Goal: Information Seeking & Learning: Learn about a topic

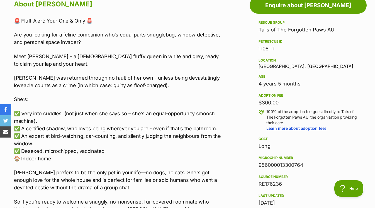
click at [128, 32] on p "Are you looking for a feline companion who’s equal parts snugglebug, window det…" at bounding box center [119, 38] width 210 height 15
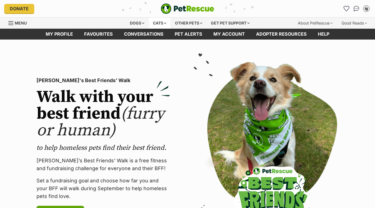
click at [158, 24] on div "Cats" at bounding box center [159, 23] width 21 height 11
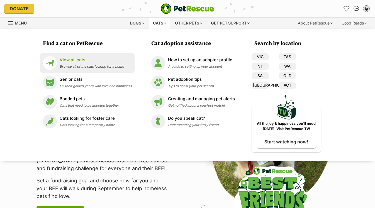
click at [91, 57] on p "View all cats" at bounding box center [92, 60] width 64 height 6
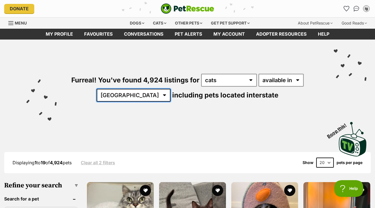
select select "VIC"
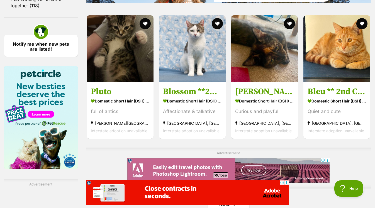
scroll to position [832, 0]
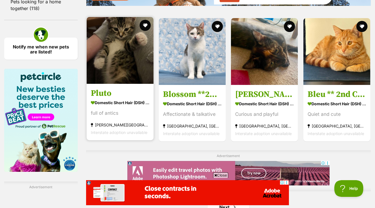
click at [98, 77] on img at bounding box center [120, 50] width 67 height 67
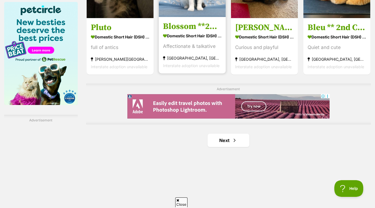
scroll to position [904, 0]
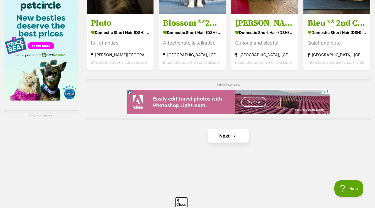
click at [232, 139] on span "Next page" at bounding box center [235, 136] width 6 height 7
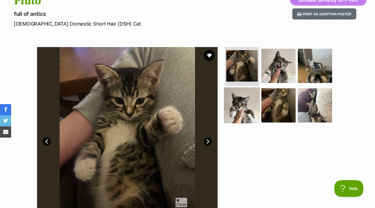
click at [235, 97] on img at bounding box center [242, 105] width 36 height 36
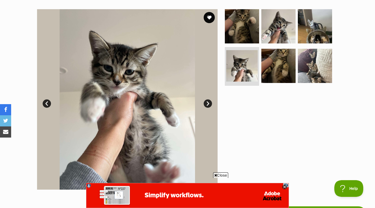
click at [219, 176] on span "Close" at bounding box center [220, 176] width 15 height 6
click at [320, 64] on img at bounding box center [315, 66] width 36 height 36
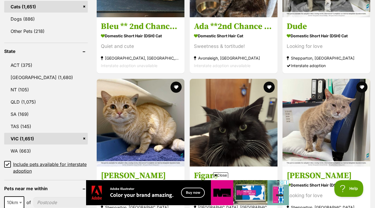
scroll to position [279, 0]
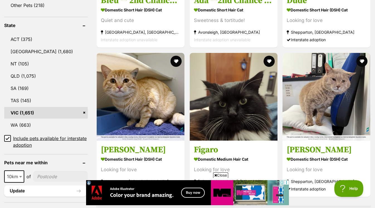
click at [221, 174] on span "Close" at bounding box center [220, 176] width 15 height 6
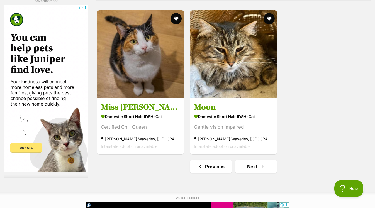
scroll to position [1275, 0]
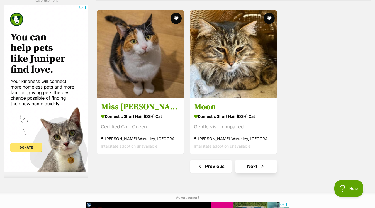
click at [261, 172] on link "Next" at bounding box center [256, 166] width 42 height 13
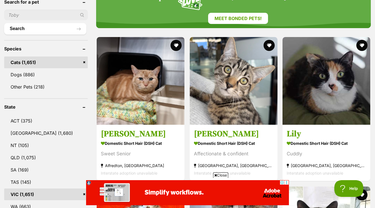
scroll to position [213, 0]
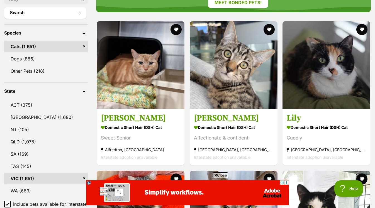
click at [221, 175] on span "Close" at bounding box center [220, 176] width 15 height 6
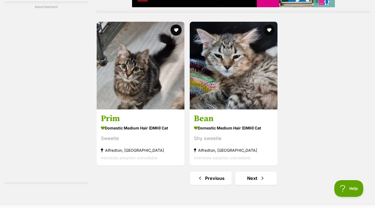
scroll to position [1318, 0]
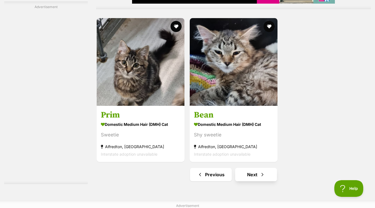
click at [251, 173] on link "Next" at bounding box center [256, 174] width 42 height 13
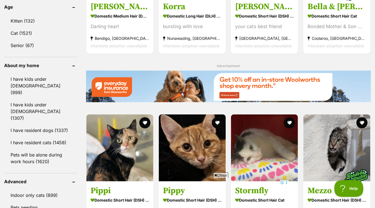
click at [215, 174] on icon at bounding box center [215, 176] width 3 height 4
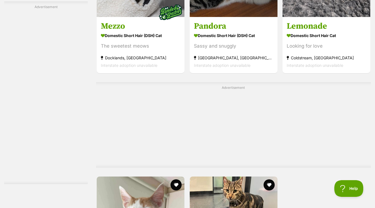
scroll to position [1305, 0]
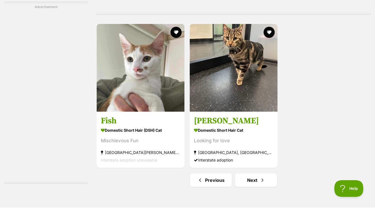
click at [276, 187] on li "Next" at bounding box center [256, 180] width 42 height 13
click at [265, 179] on link "Next" at bounding box center [256, 180] width 42 height 13
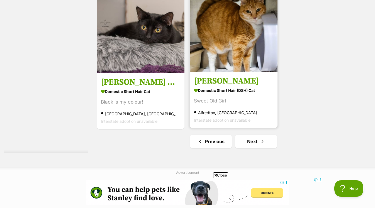
scroll to position [1344, 0]
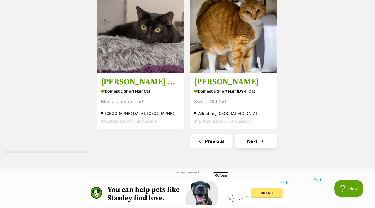
click at [266, 145] on link "Next" at bounding box center [256, 141] width 42 height 13
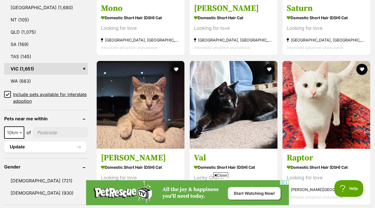
click at [224, 175] on span "Close" at bounding box center [220, 176] width 15 height 6
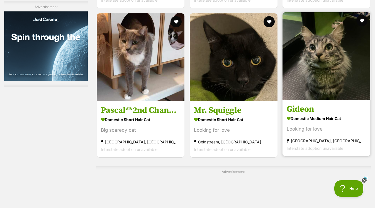
scroll to position [1121, 0]
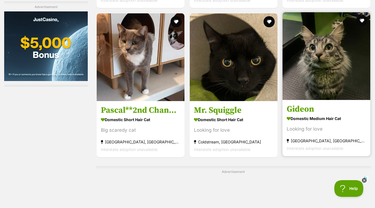
click at [325, 58] on img at bounding box center [327, 56] width 88 height 88
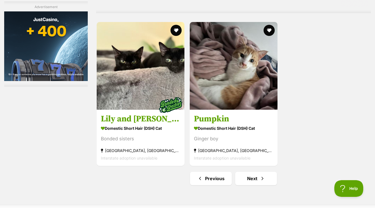
scroll to position [1368, 0]
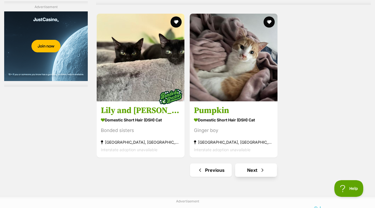
click at [253, 171] on link "Next" at bounding box center [256, 170] width 42 height 13
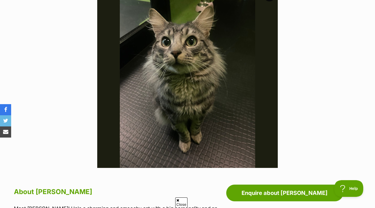
click at [179, 200] on icon at bounding box center [177, 201] width 3 height 4
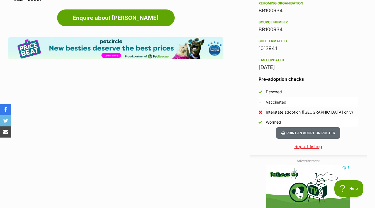
scroll to position [510, 0]
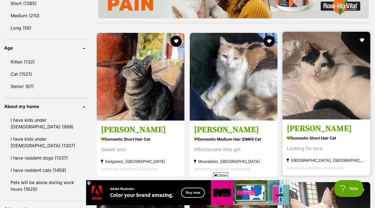
scroll to position [596, 0]
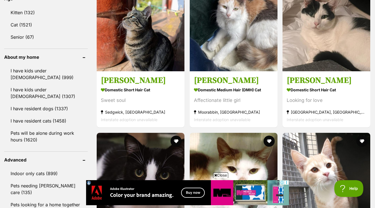
click at [224, 174] on span "Close" at bounding box center [220, 176] width 15 height 6
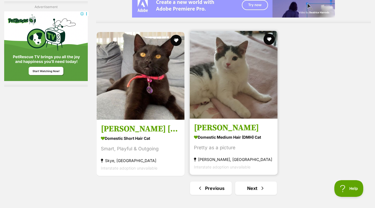
scroll to position [1253, 0]
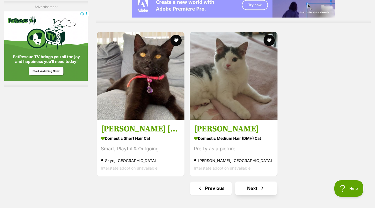
click at [248, 186] on link "Next" at bounding box center [256, 188] width 42 height 13
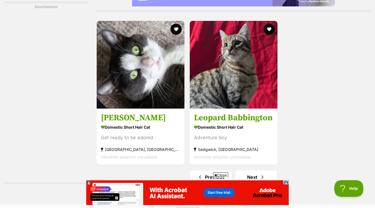
scroll to position [1283, 0]
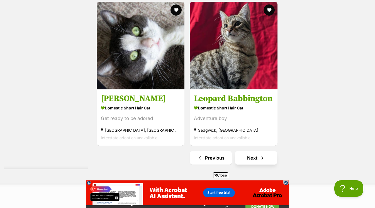
click at [260, 157] on span "Next page" at bounding box center [263, 158] width 6 height 7
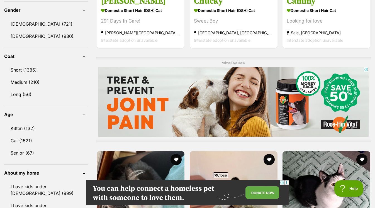
click at [217, 174] on span "Close" at bounding box center [220, 176] width 15 height 6
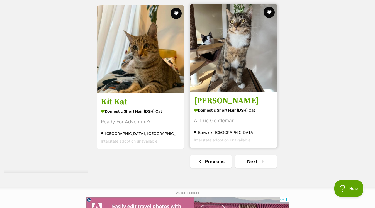
scroll to position [1378, 0]
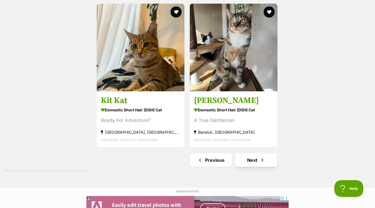
click at [253, 161] on link "Next" at bounding box center [256, 160] width 42 height 13
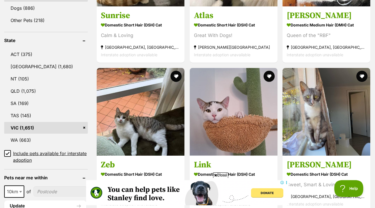
click at [219, 176] on span "Close" at bounding box center [220, 176] width 15 height 6
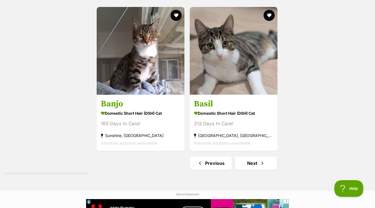
scroll to position [1283, 0]
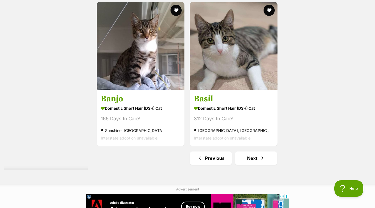
click at [256, 159] on link "Next" at bounding box center [256, 158] width 42 height 13
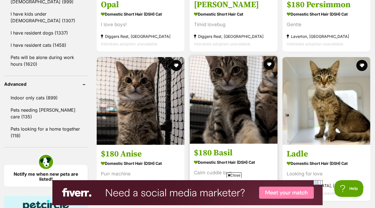
scroll to position [672, 0]
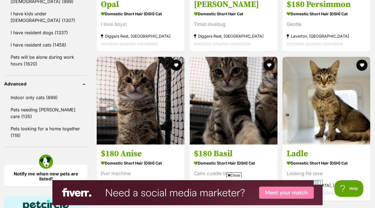
click at [241, 175] on span "Close" at bounding box center [234, 176] width 15 height 6
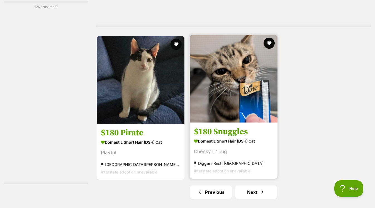
scroll to position [1293, 0]
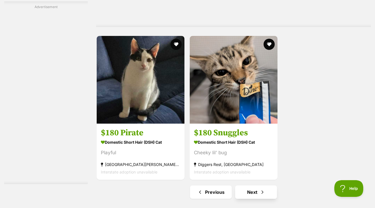
click at [254, 193] on link "Next" at bounding box center [256, 192] width 42 height 13
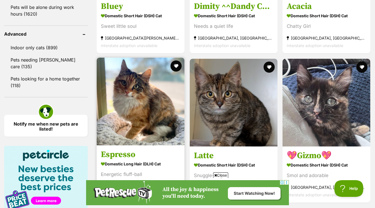
scroll to position [722, 0]
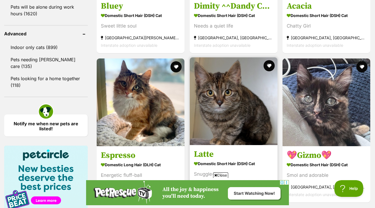
click at [216, 174] on icon at bounding box center [215, 176] width 3 height 4
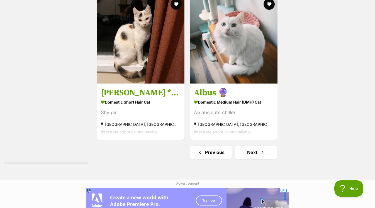
scroll to position [1382, 0]
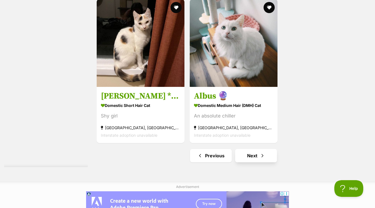
click at [255, 160] on link "Next" at bounding box center [256, 155] width 42 height 13
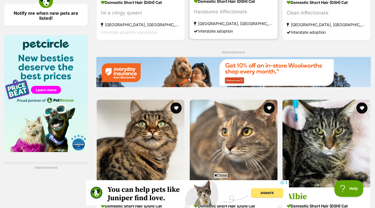
scroll to position [861, 0]
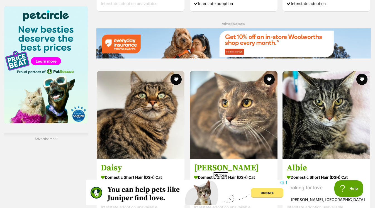
click at [221, 174] on span "Close" at bounding box center [220, 176] width 15 height 6
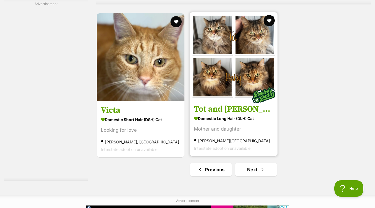
scroll to position [1317, 0]
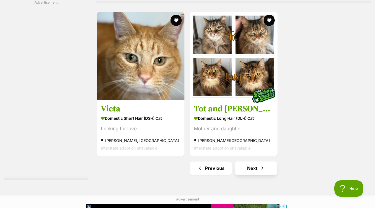
click at [256, 169] on link "Next" at bounding box center [256, 168] width 42 height 13
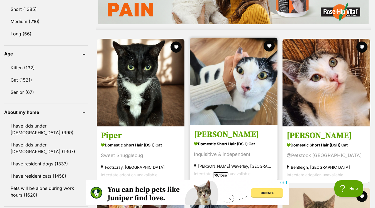
scroll to position [545, 0]
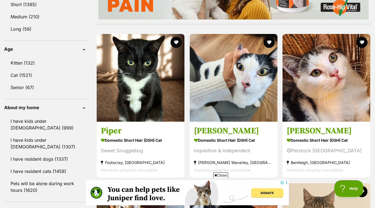
click at [221, 174] on span "Close" at bounding box center [220, 176] width 15 height 6
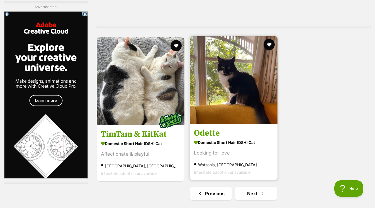
scroll to position [1292, 0]
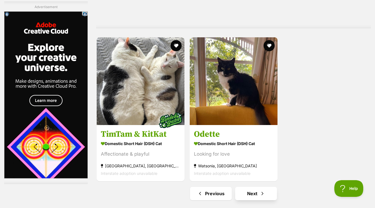
click at [244, 197] on link "Next" at bounding box center [256, 193] width 42 height 13
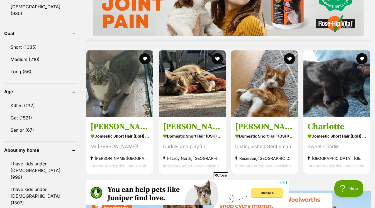
click at [218, 174] on span "Close" at bounding box center [220, 176] width 15 height 6
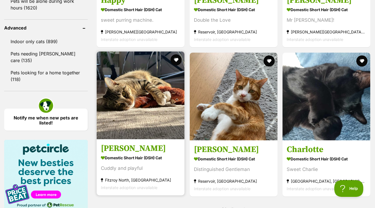
scroll to position [729, 0]
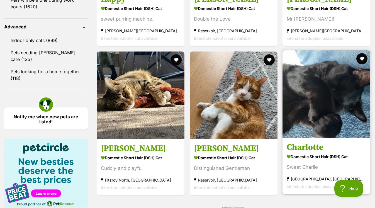
click at [311, 110] on img at bounding box center [327, 94] width 88 height 88
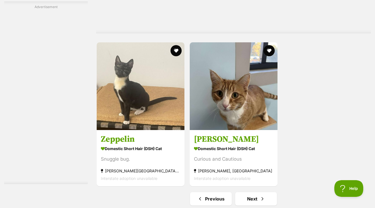
scroll to position [1355, 0]
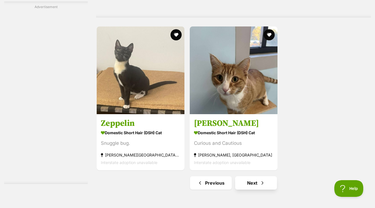
click at [253, 185] on link "Next" at bounding box center [256, 182] width 42 height 13
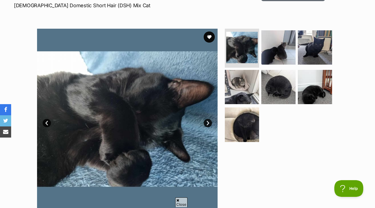
scroll to position [88, 0]
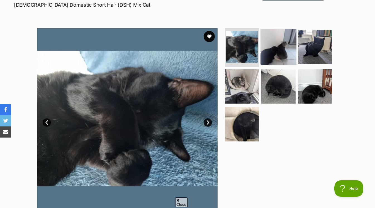
click at [275, 50] on img at bounding box center [279, 47] width 36 height 36
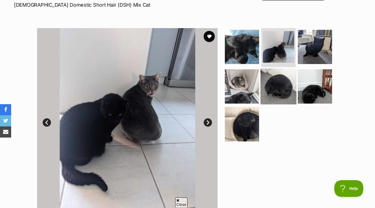
click at [282, 71] on img at bounding box center [279, 86] width 36 height 36
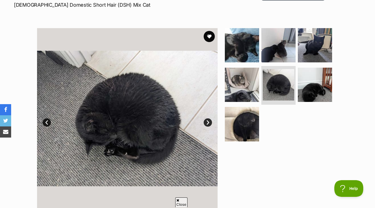
scroll to position [0, 0]
click at [253, 112] on img at bounding box center [242, 124] width 36 height 36
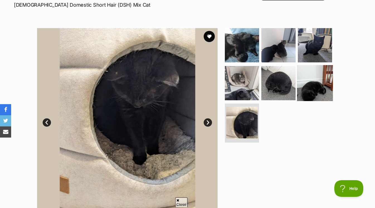
click at [313, 92] on img at bounding box center [315, 83] width 36 height 36
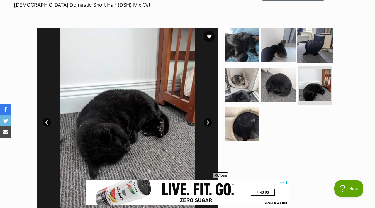
click at [312, 43] on img at bounding box center [315, 45] width 36 height 36
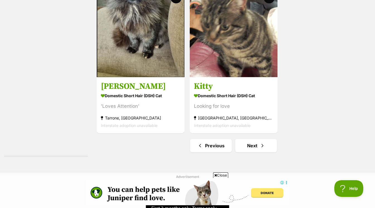
scroll to position [1340, 0]
click at [260, 143] on span "Next page" at bounding box center [263, 146] width 6 height 7
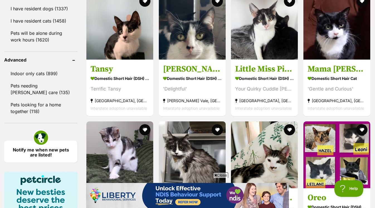
click at [217, 174] on span "Close" at bounding box center [220, 176] width 15 height 6
